Goal: Task Accomplishment & Management: Manage account settings

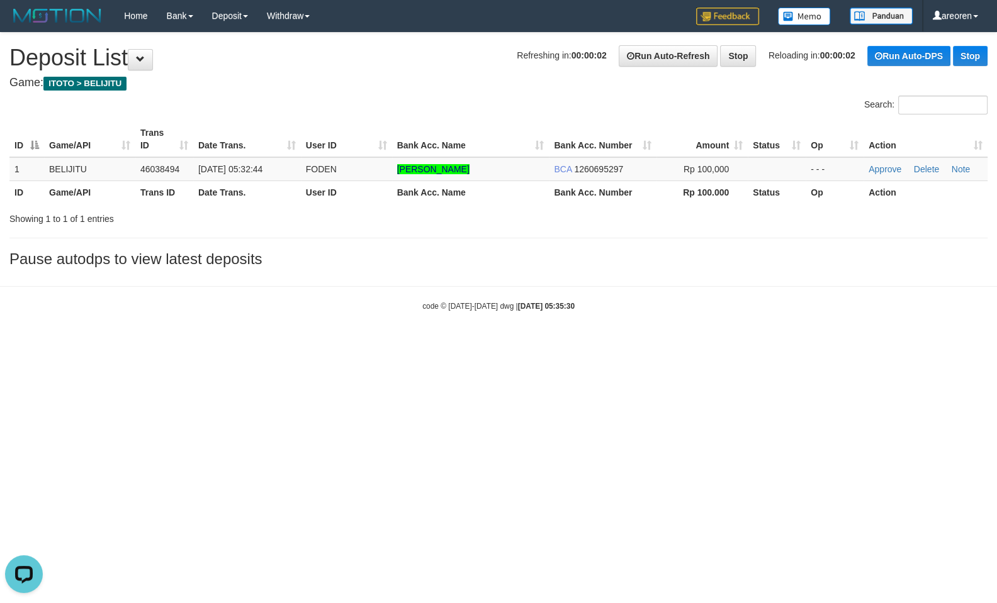
click at [703, 344] on html "Toggle navigation Home Bank Account List Load By Website Group [ITOTO] BELIJITU…" at bounding box center [498, 172] width 997 height 344
click at [690, 344] on html "Toggle navigation Home Bank Account List Load By Website Group [ITOTO] BELIJITU…" at bounding box center [498, 172] width 997 height 344
drag, startPoint x: 722, startPoint y: 362, endPoint x: 985, endPoint y: 135, distance: 347.5
click at [732, 344] on html "Toggle navigation Home Bank Account List Load By Website Group [ITOTO] BELIJITU…" at bounding box center [498, 172] width 997 height 344
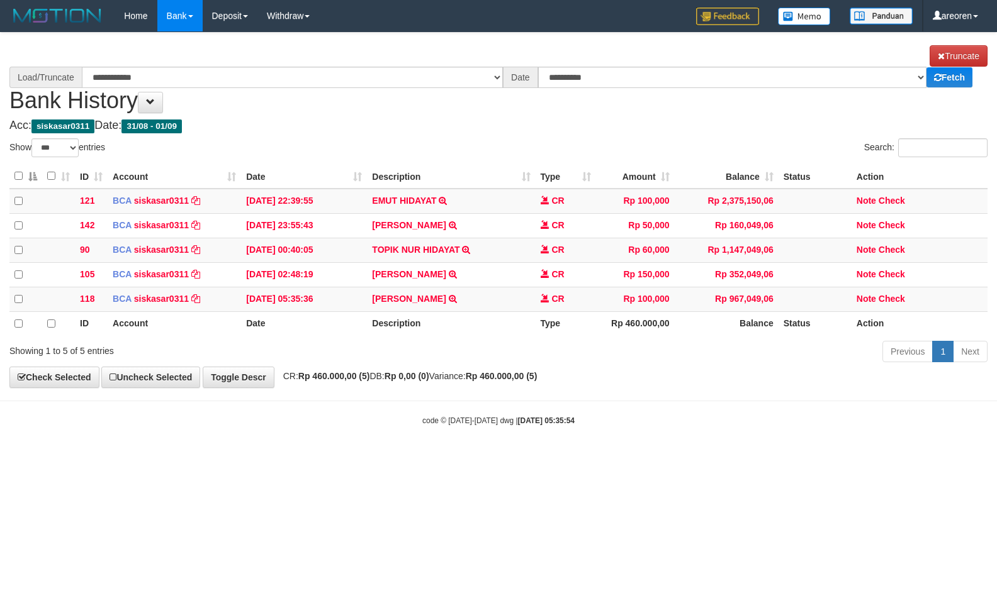
select select "***"
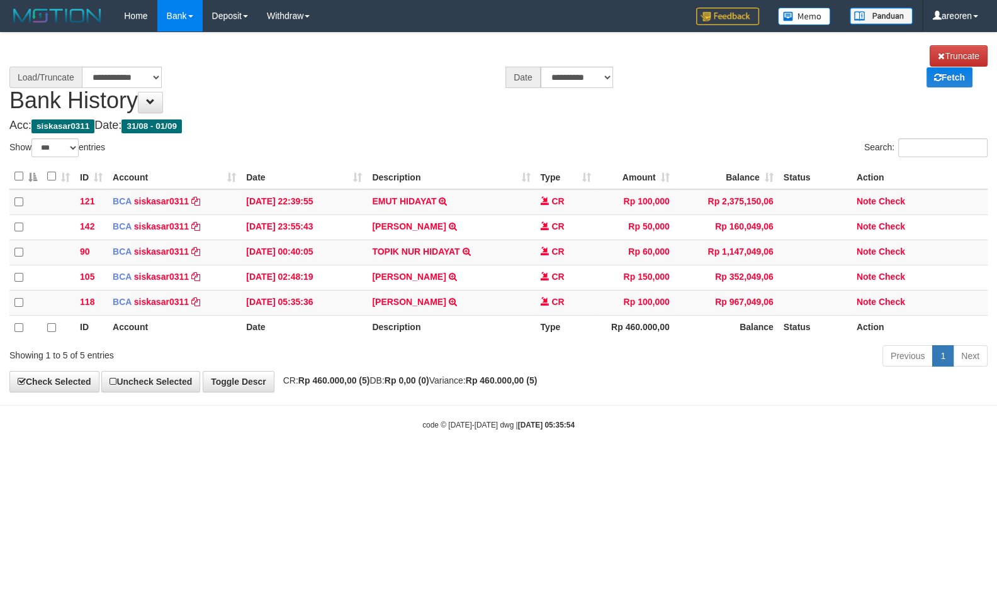
click at [584, 422] on html "Toggle navigation Home Bank Account List Load By Website Group [ITOTO] BELIJITU…" at bounding box center [498, 231] width 997 height 462
select select "****"
click at [418, 297] on link "MUHAMMAD RIZAL ALF" at bounding box center [409, 302] width 74 height 10
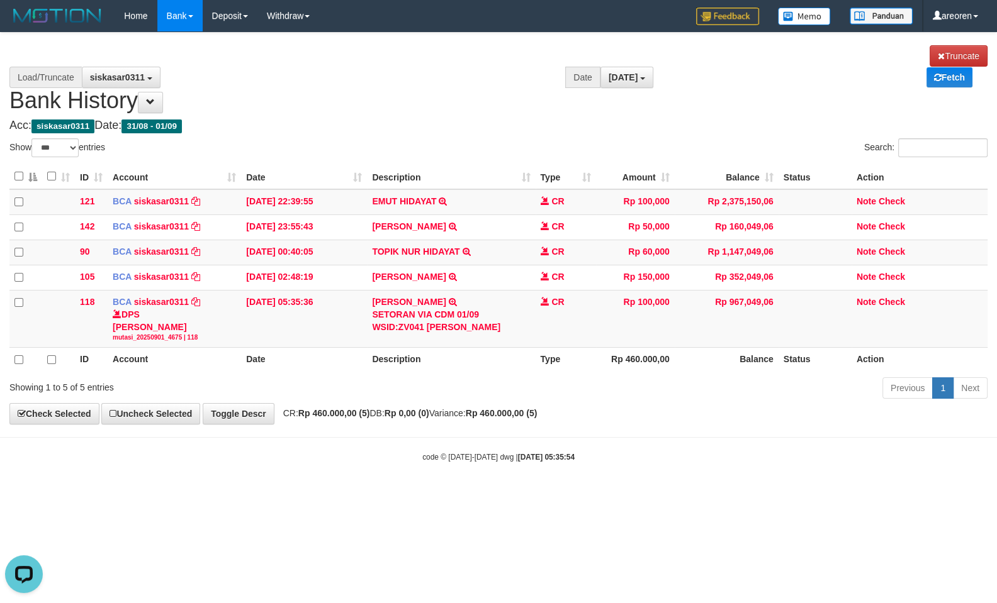
click at [402, 458] on html "Toggle navigation Home Bank Account List Load By Website Group [ITOTO] BELIJITU…" at bounding box center [498, 247] width 997 height 495
click at [866, 290] on td "Note Check" at bounding box center [919, 318] width 136 height 57
click at [862, 297] on link "Note" at bounding box center [866, 302] width 20 height 10
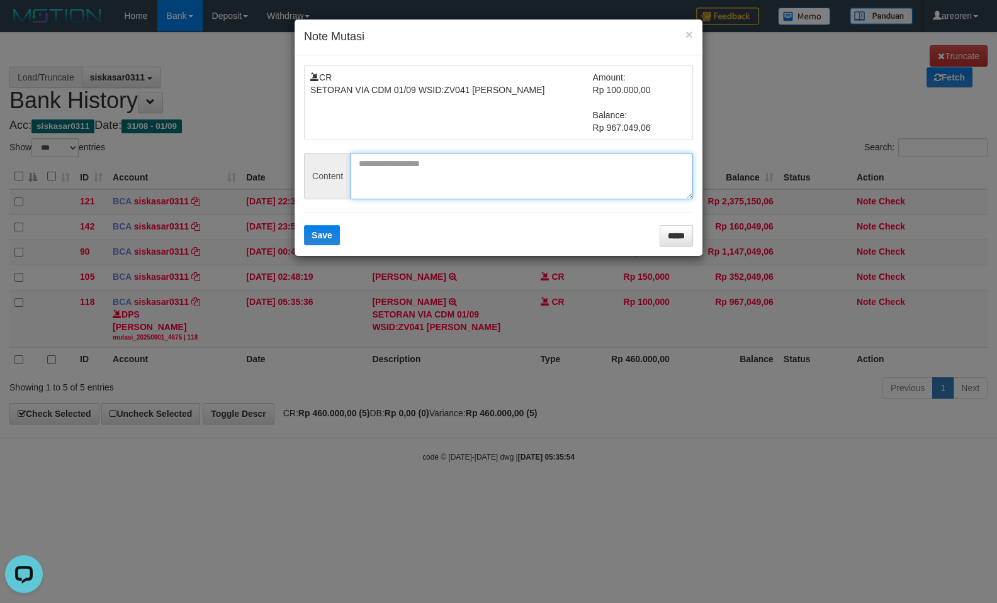
click at [394, 172] on textarea at bounding box center [521, 176] width 342 height 47
paste textarea "*****"
type textarea "*****"
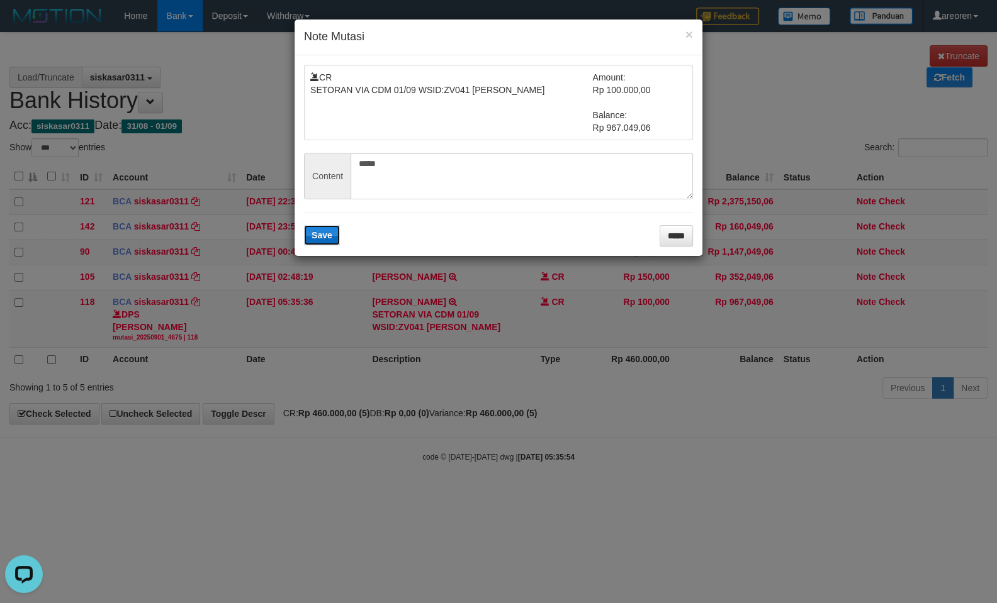
click at [315, 232] on button "Save" at bounding box center [322, 235] width 36 height 20
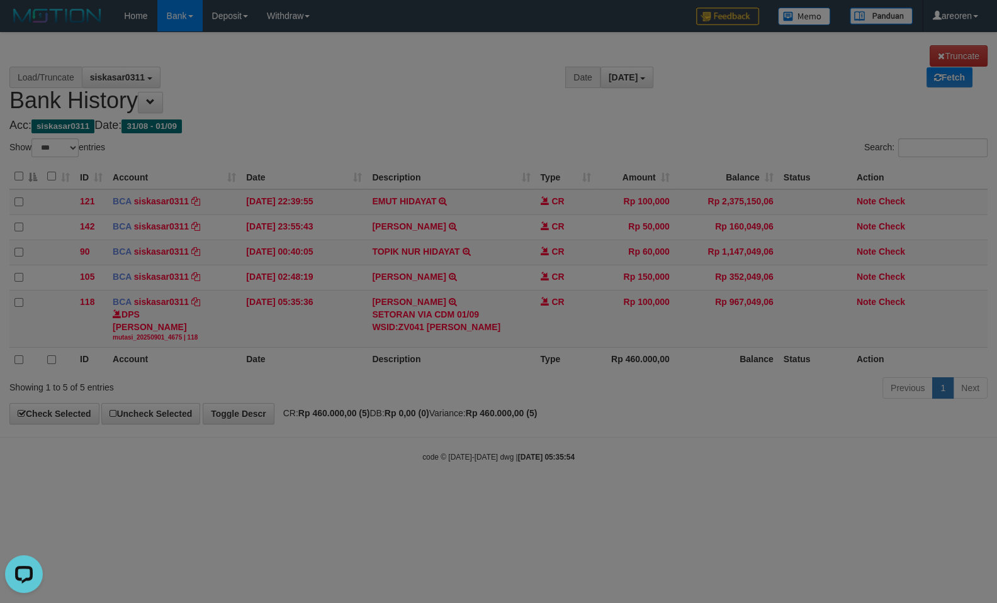
click at [902, 266] on body "Toggle navigation Home Bank Account List Load By Website Group [ITOTO] BELIJITU…" at bounding box center [498, 247] width 997 height 495
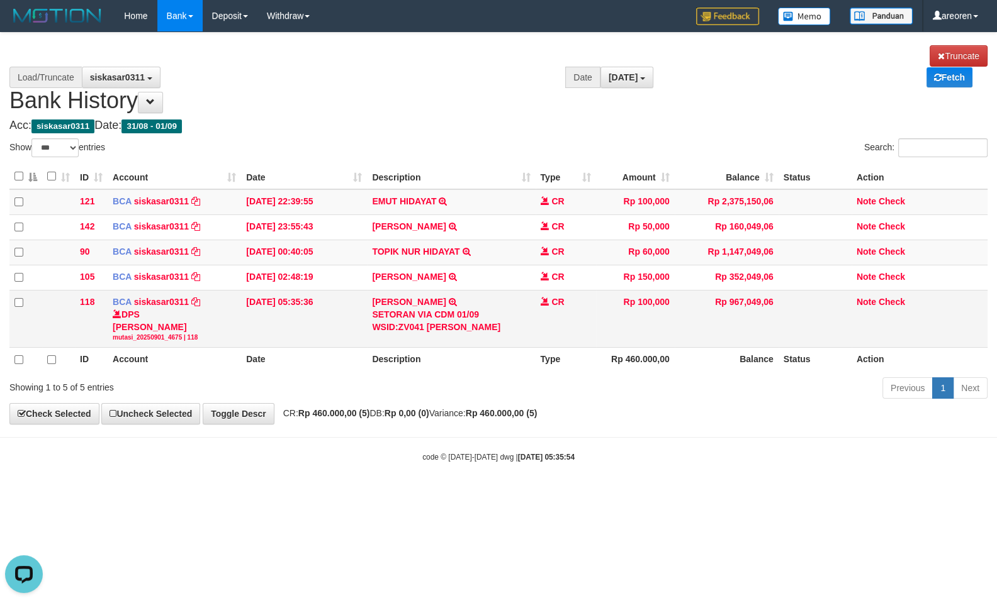
click at [886, 290] on td "Note Check" at bounding box center [919, 318] width 136 height 57
click at [898, 297] on link "Check" at bounding box center [891, 302] width 26 height 10
click at [554, 495] on html "Toggle navigation Home Bank Account List Load By Website Group [ITOTO] BELIJITU…" at bounding box center [498, 247] width 997 height 495
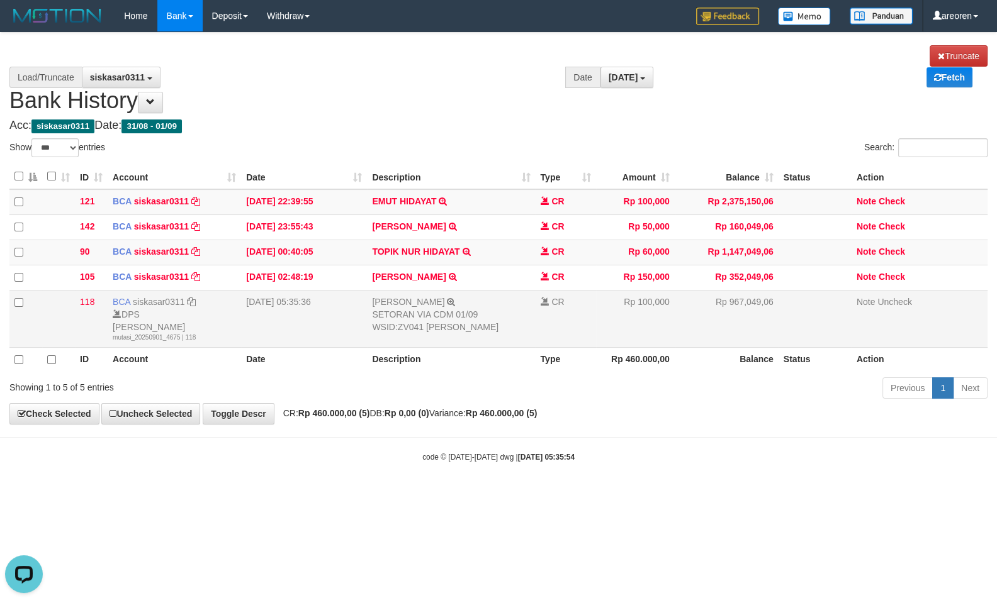
drag, startPoint x: 595, startPoint y: 393, endPoint x: 587, endPoint y: 276, distance: 117.3
click at [597, 385] on body "Toggle navigation Home Bank Account List Load By Website Group [ITOTO] BELIJITU…" at bounding box center [498, 247] width 997 height 495
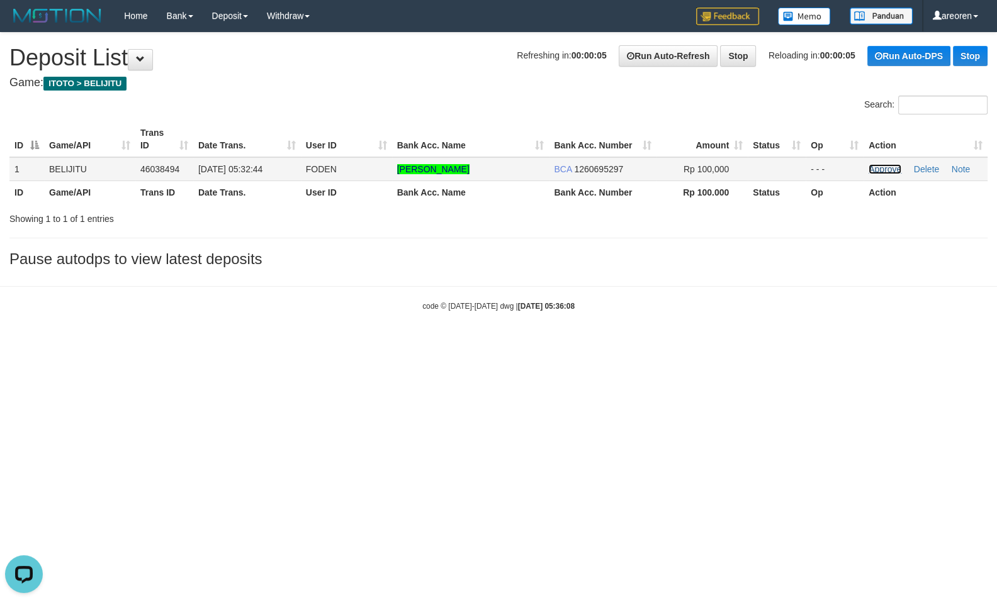
click at [889, 171] on link "Approve" at bounding box center [884, 169] width 33 height 10
click at [664, 344] on html "Toggle navigation Home Bank Account List Load By Website Group [ITOTO] BELIJITU…" at bounding box center [498, 172] width 997 height 344
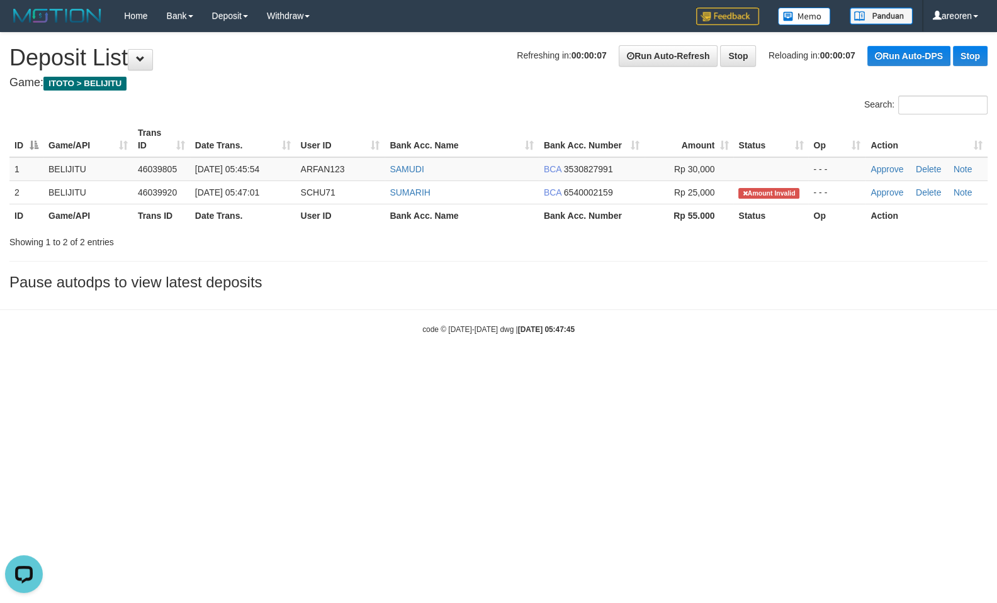
click at [676, 358] on body "Toggle navigation Home Bank Account List Load By Website Group [ITOTO] BELIJITU…" at bounding box center [498, 183] width 997 height 367
click at [676, 354] on body "Toggle navigation Home Bank Account List Load By Website Group [ITOTO] BELIJITU…" at bounding box center [498, 183] width 997 height 367
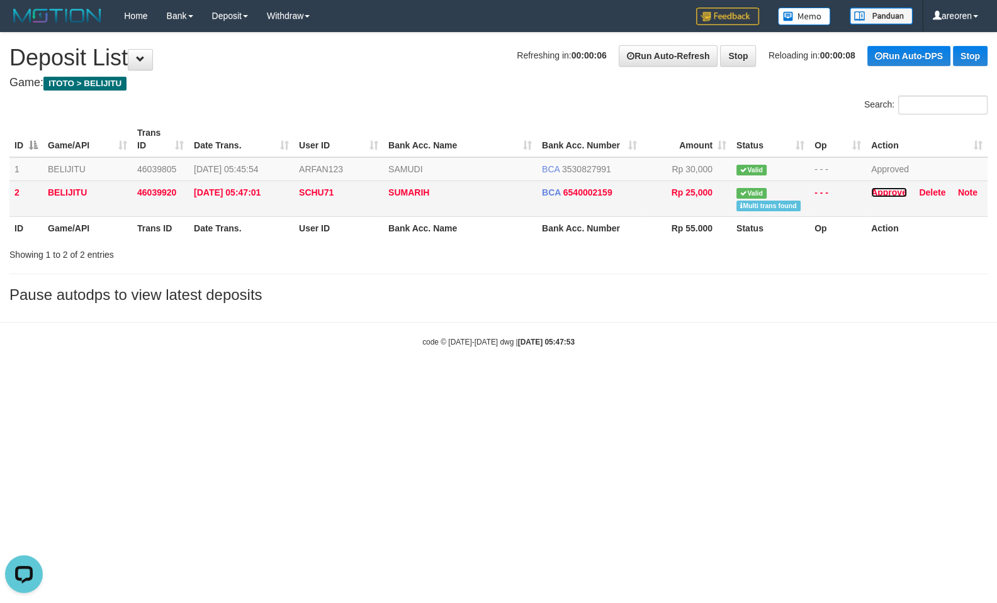
click at [886, 189] on link "Approve" at bounding box center [889, 192] width 36 height 10
click at [615, 379] on html "Toggle navigation Home Bank Account List Load By Website Group [ITOTO] BELIJITU…" at bounding box center [498, 189] width 997 height 379
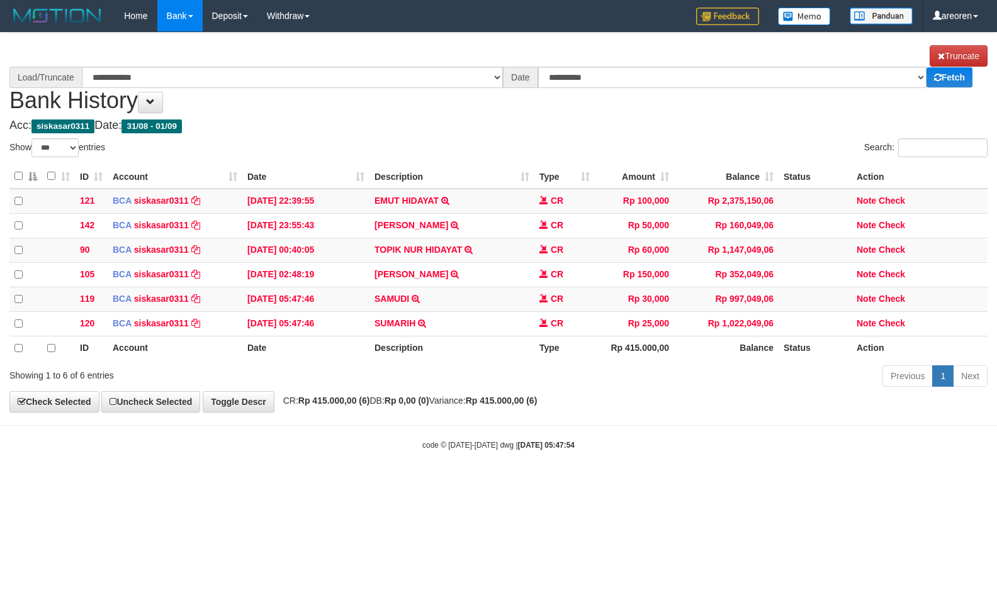
select select "***"
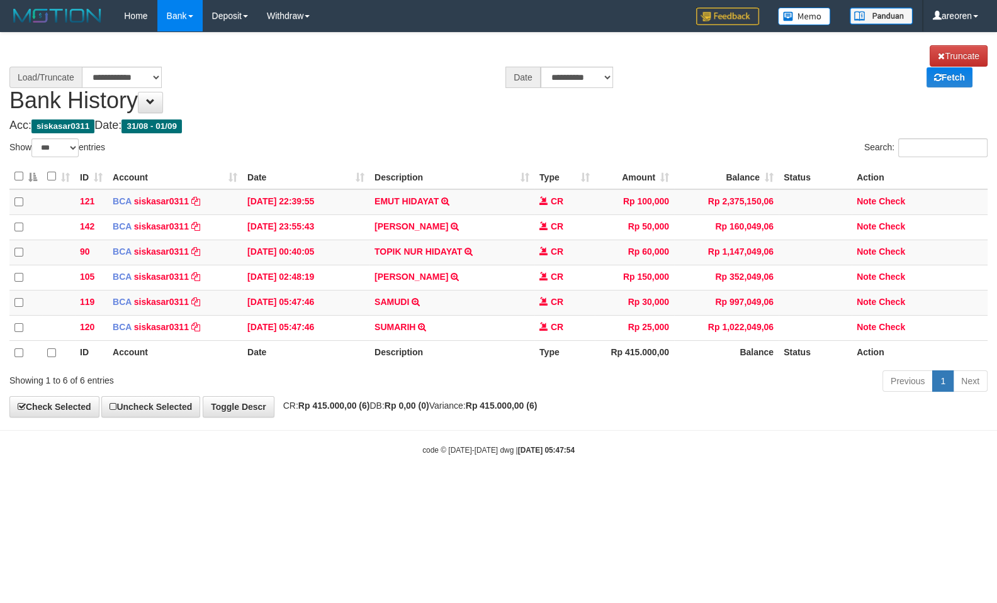
select select "****"
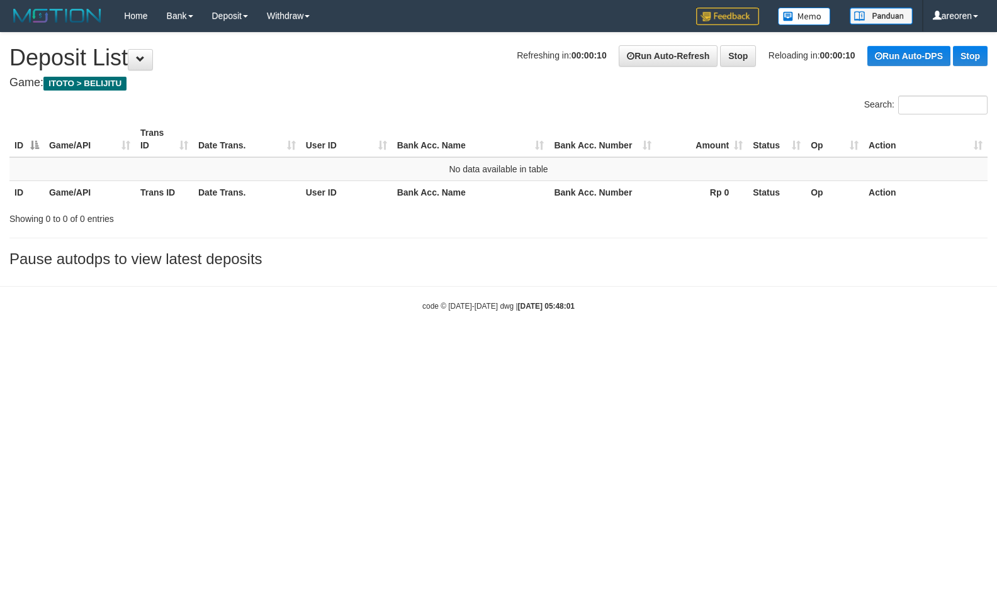
click at [615, 344] on html "Toggle navigation Home Bank Account List Load By Website Group [ITOTO] BELIJITU…" at bounding box center [498, 172] width 997 height 344
click at [762, 344] on html "Toggle navigation Home Bank Account List Load By Website Group [ITOTO] BELIJITU…" at bounding box center [498, 172] width 997 height 344
